Goal: Transaction & Acquisition: Purchase product/service

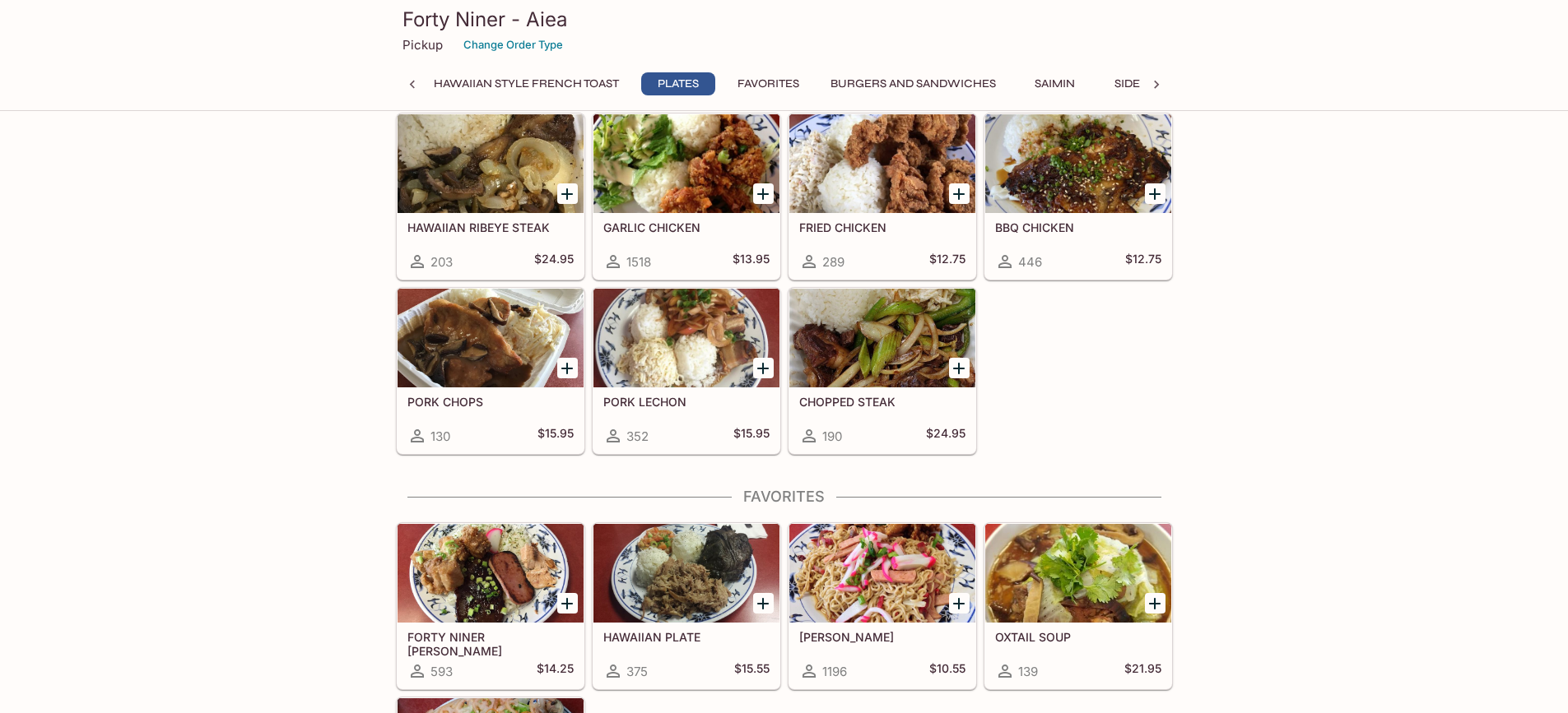
scroll to position [3091, 0]
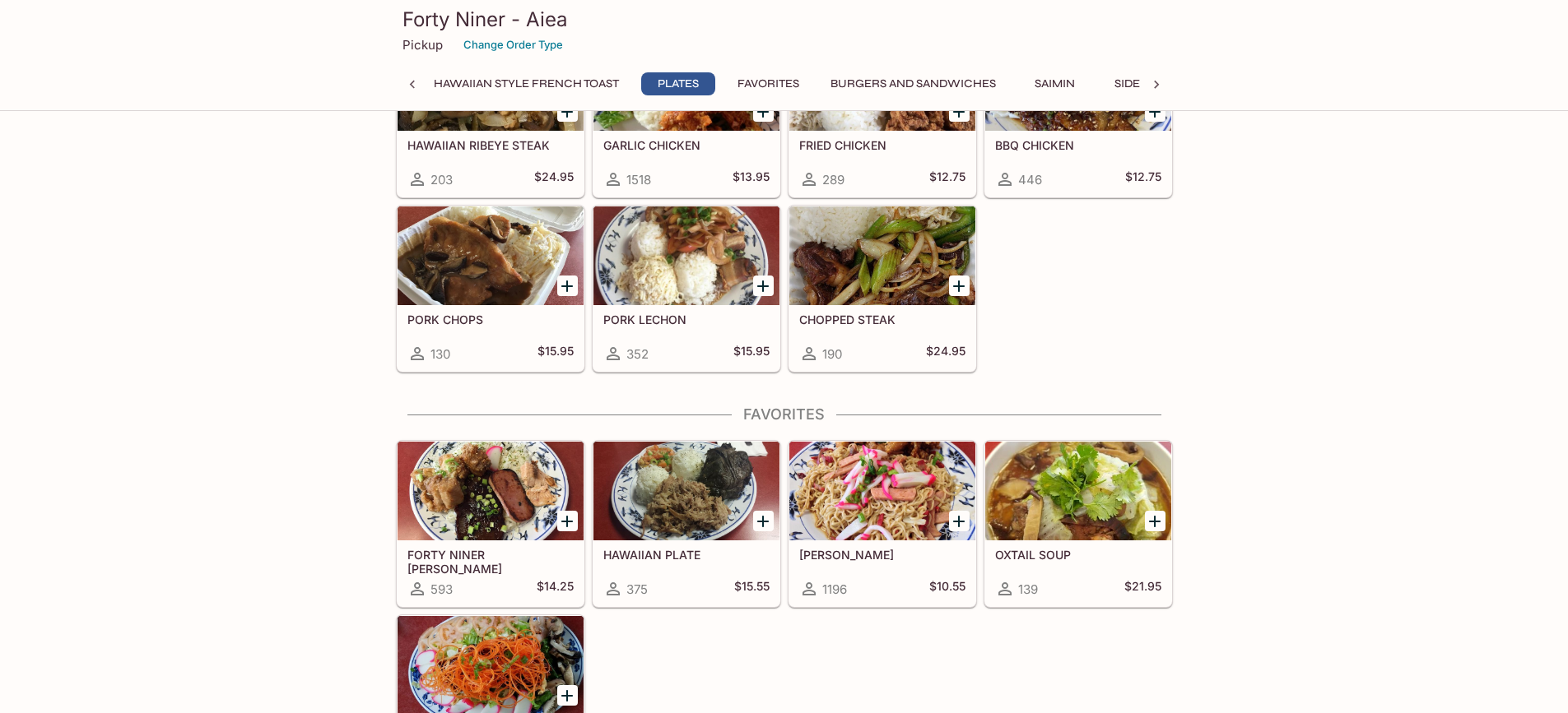
click at [465, 557] on h5 "FORTY NINER [PERSON_NAME]" at bounding box center [490, 561] width 166 height 27
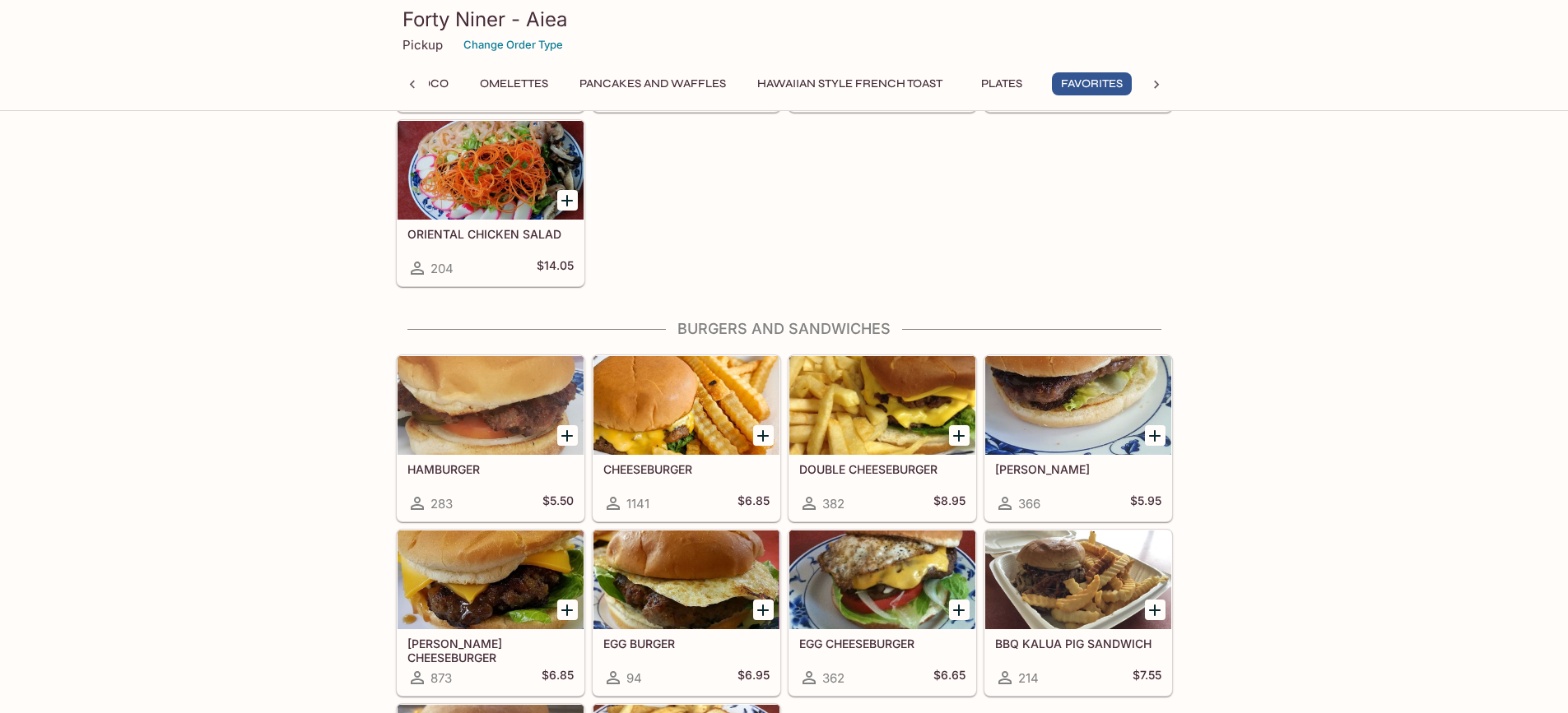
scroll to position [3270, 0]
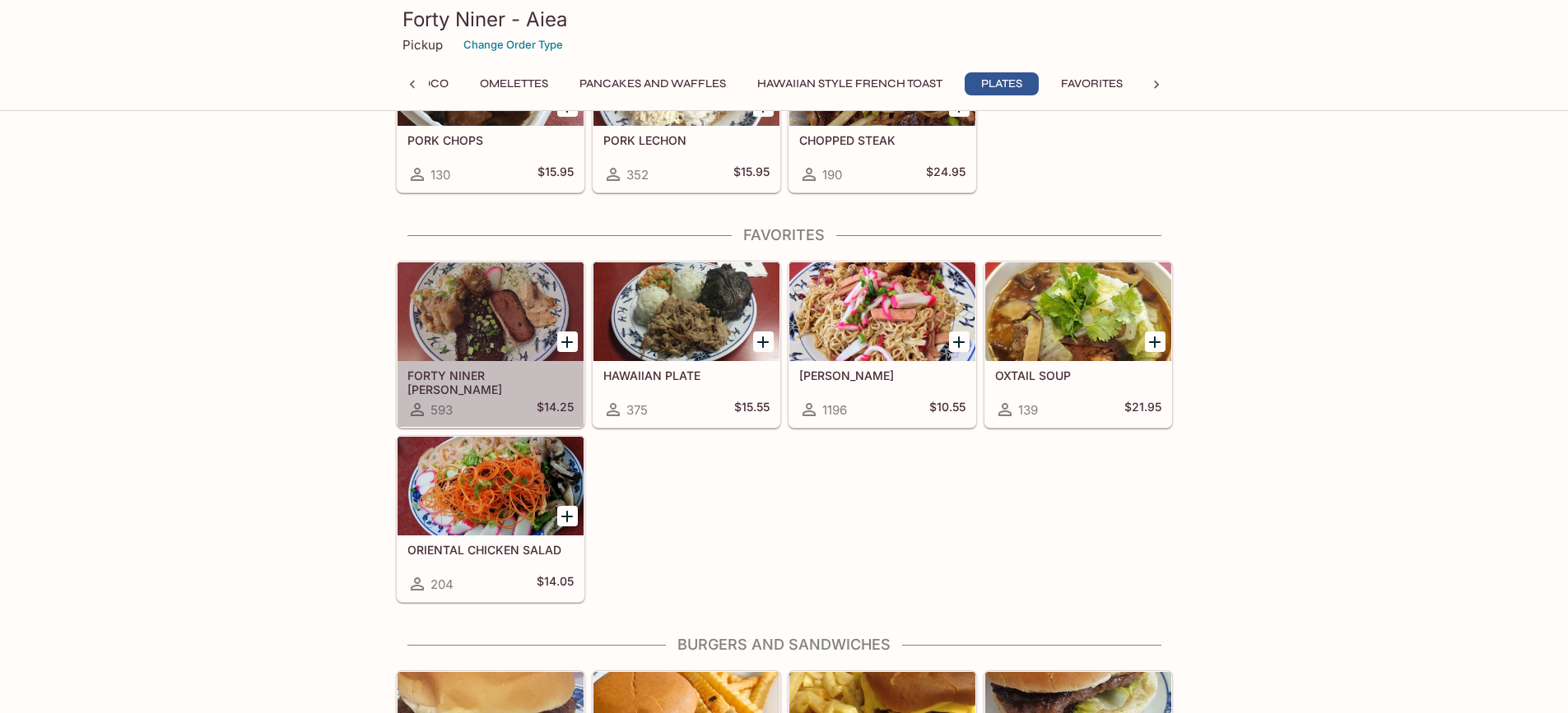
click at [490, 376] on h5 "FORTY NINER [PERSON_NAME]" at bounding box center [490, 382] width 166 height 27
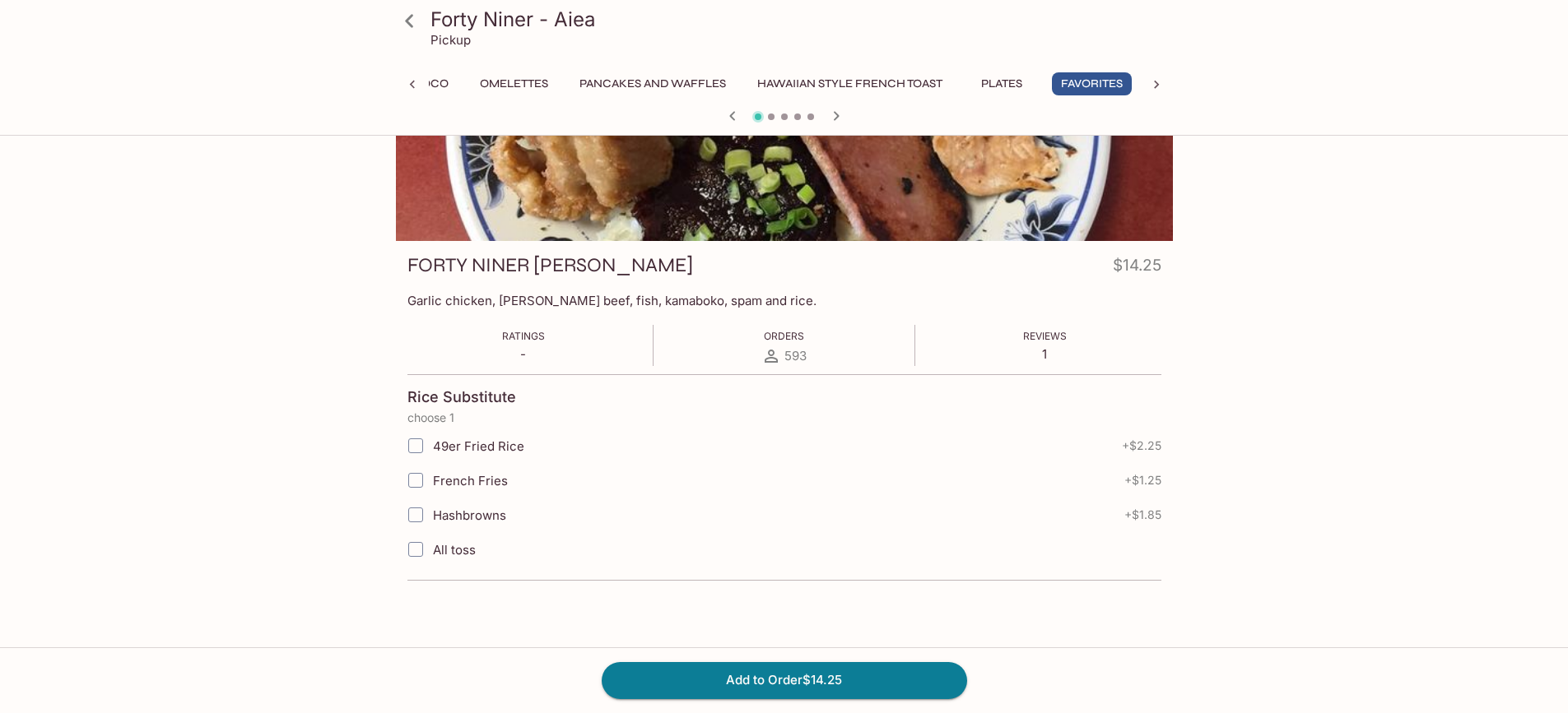
scroll to position [2, 0]
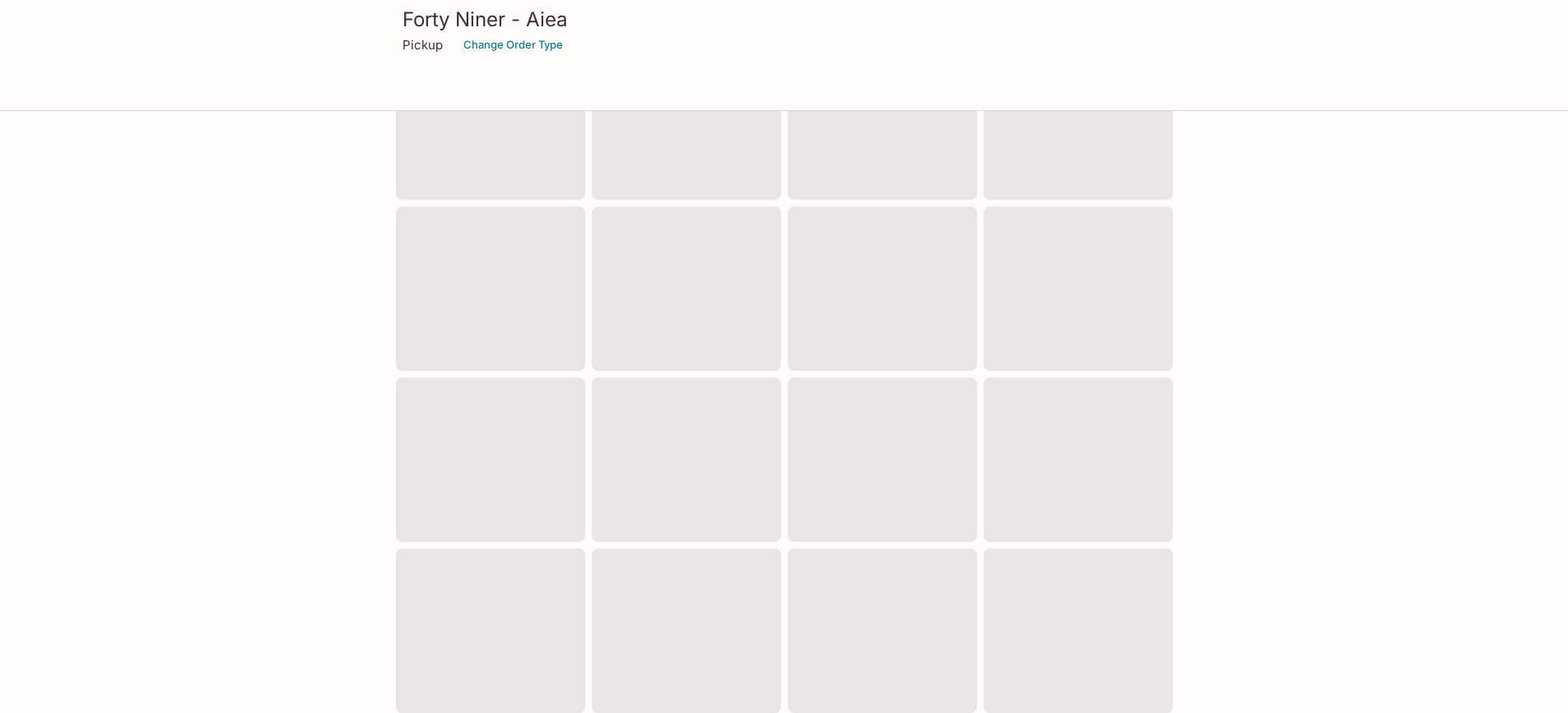
scroll to position [473, 0]
